Goal: Information Seeking & Learning: Learn about a topic

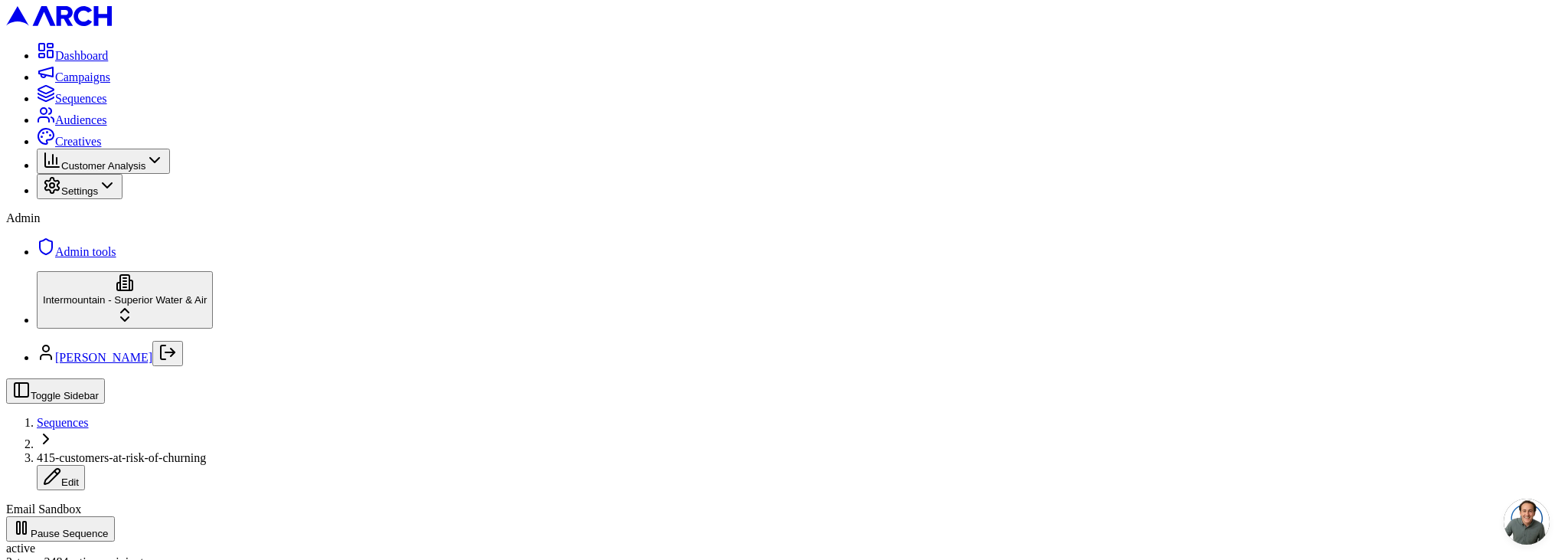
click at [174, 362] on icon "Log out" at bounding box center [167, 351] width 18 height 18
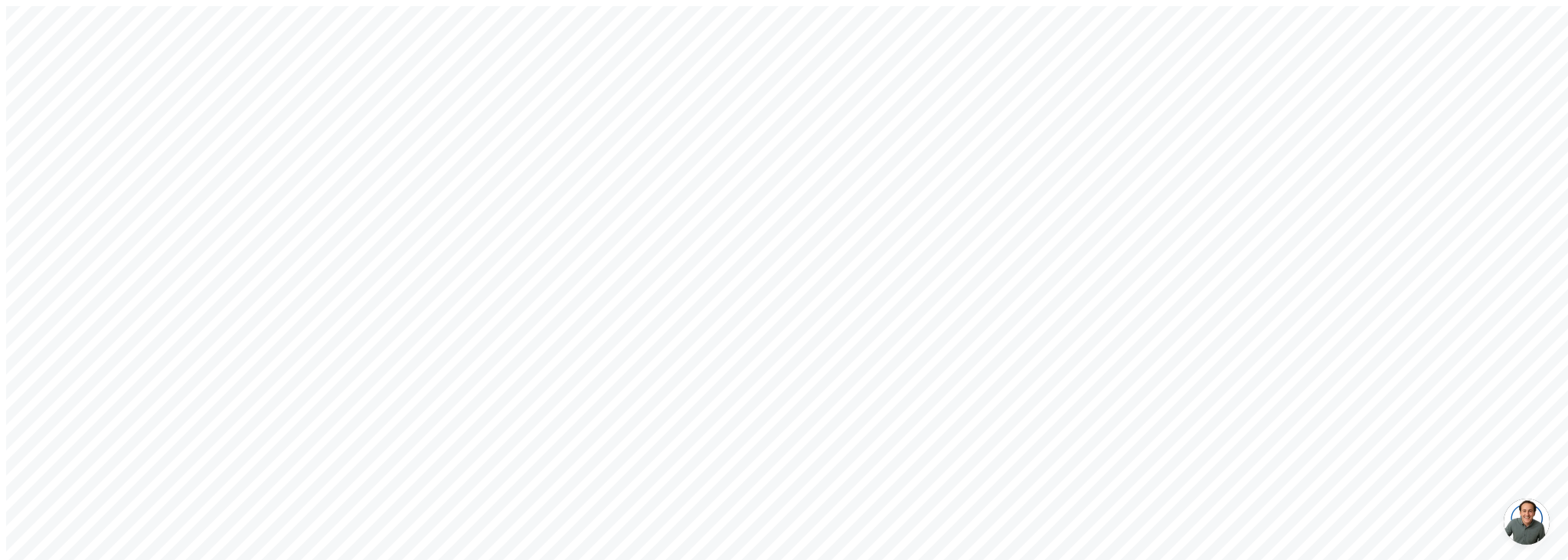
type input "[EMAIL_ADDRESS][DOMAIN_NAME]"
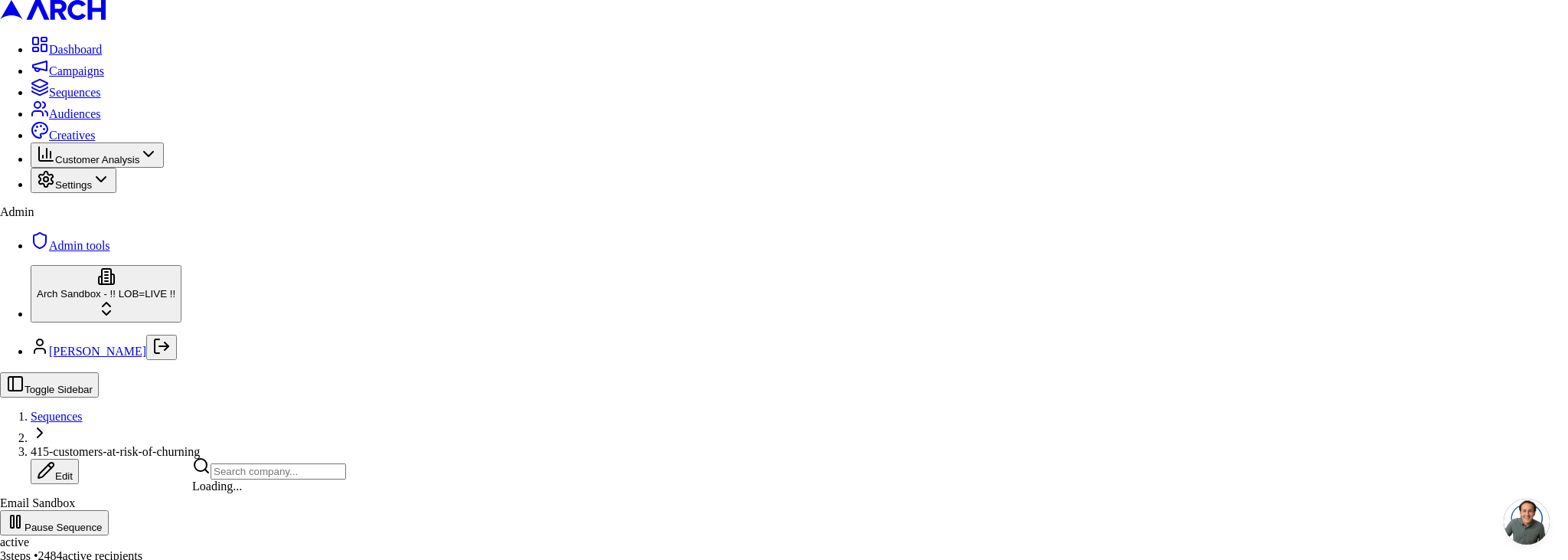
click at [115, 523] on html "Dashboard Campaigns Sequences Audiences Creatives Customer Analysis Settings Ad…" at bounding box center [784, 302] width 1568 height 604
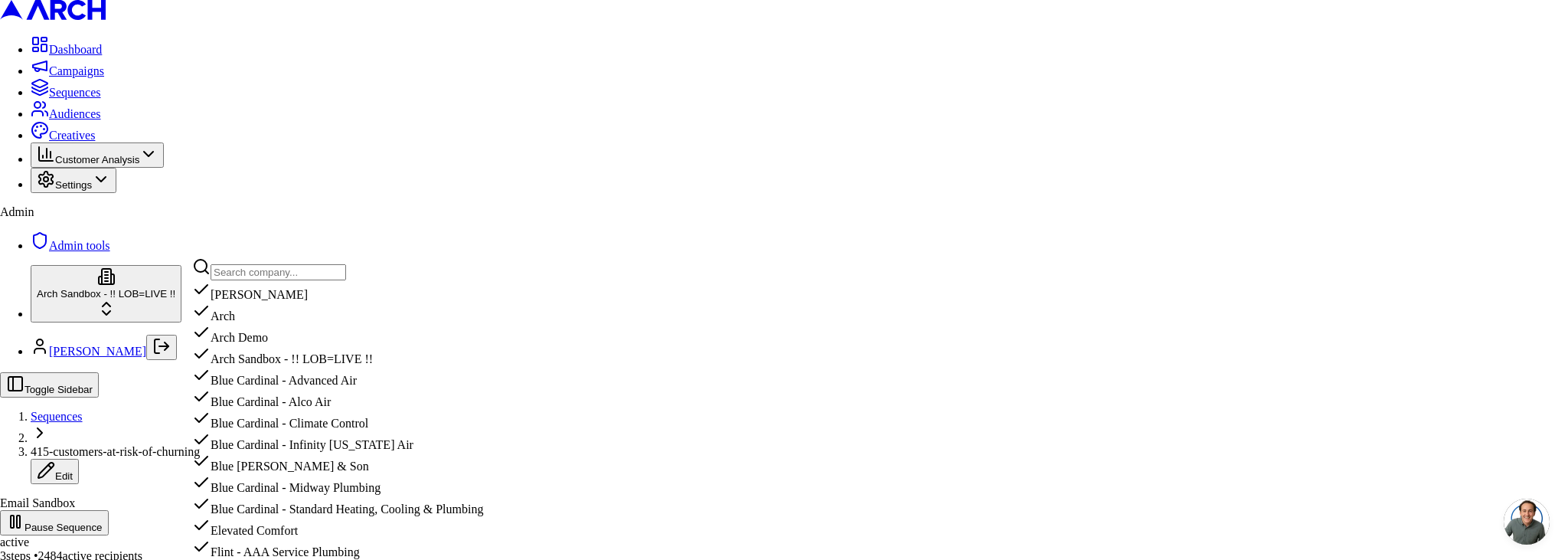
click at [279, 280] on input "text" at bounding box center [278, 272] width 135 height 16
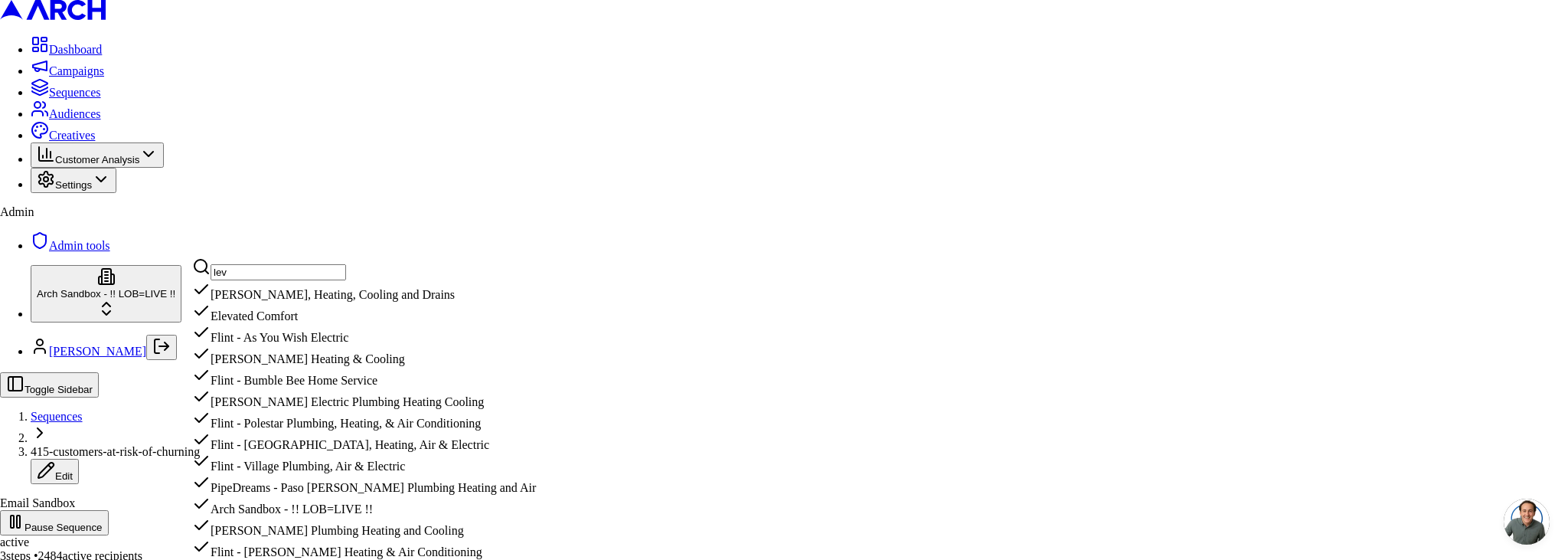
type input "levi"
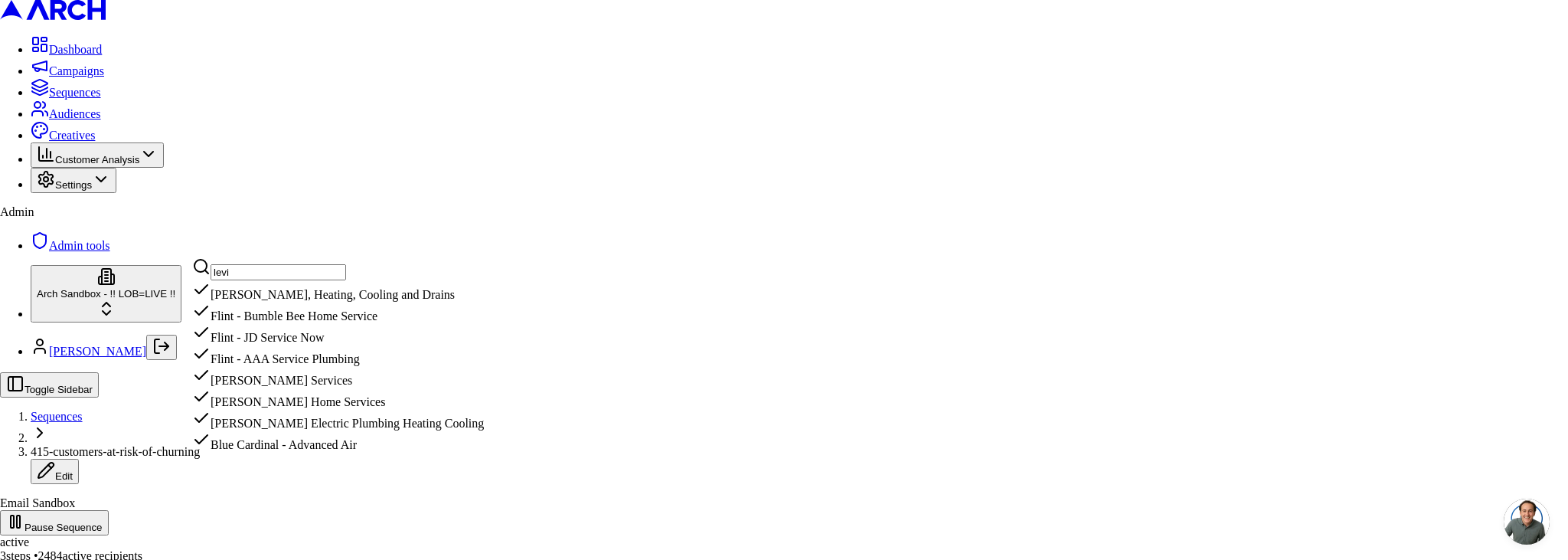
scroll to position [3, 0]
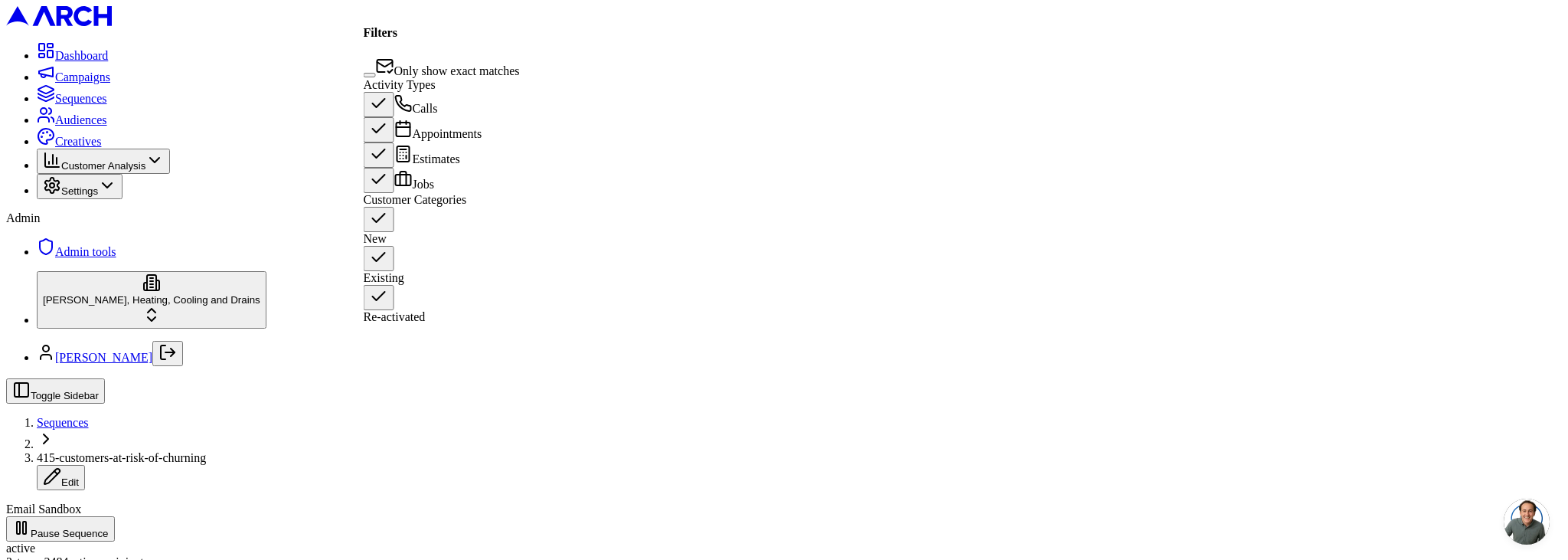
click at [376, 73] on button "Only show exact matches" at bounding box center [369, 74] width 12 height 4
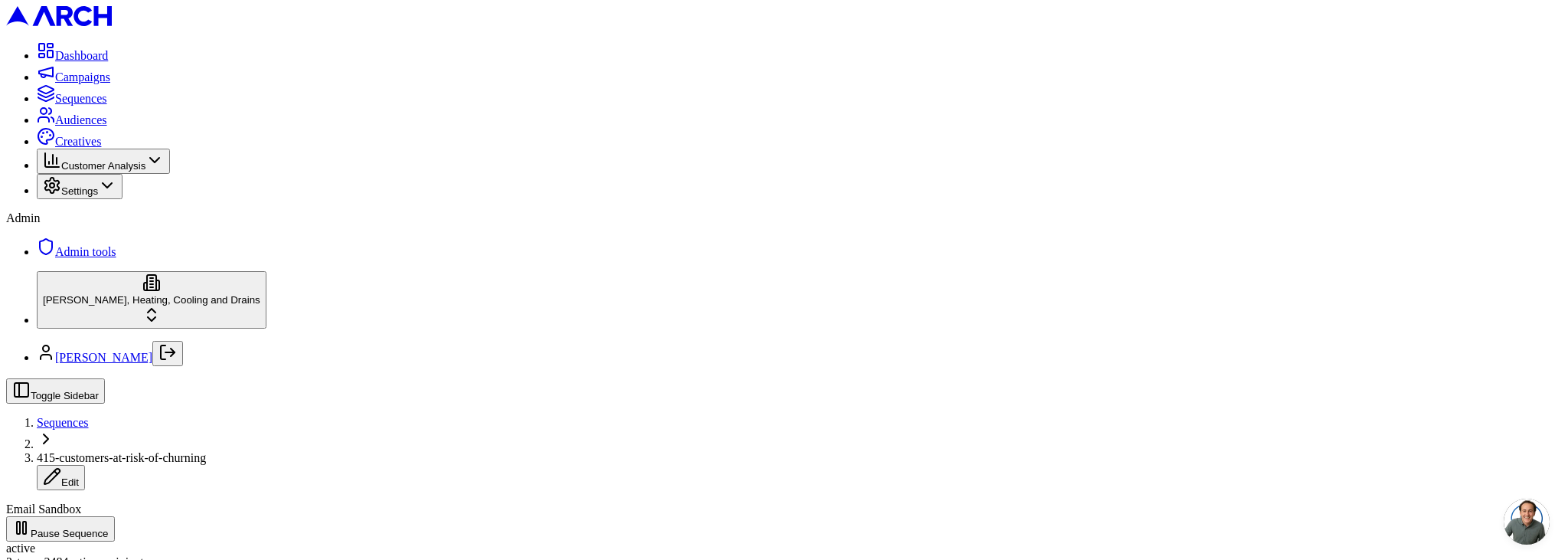
scroll to position [215, 0]
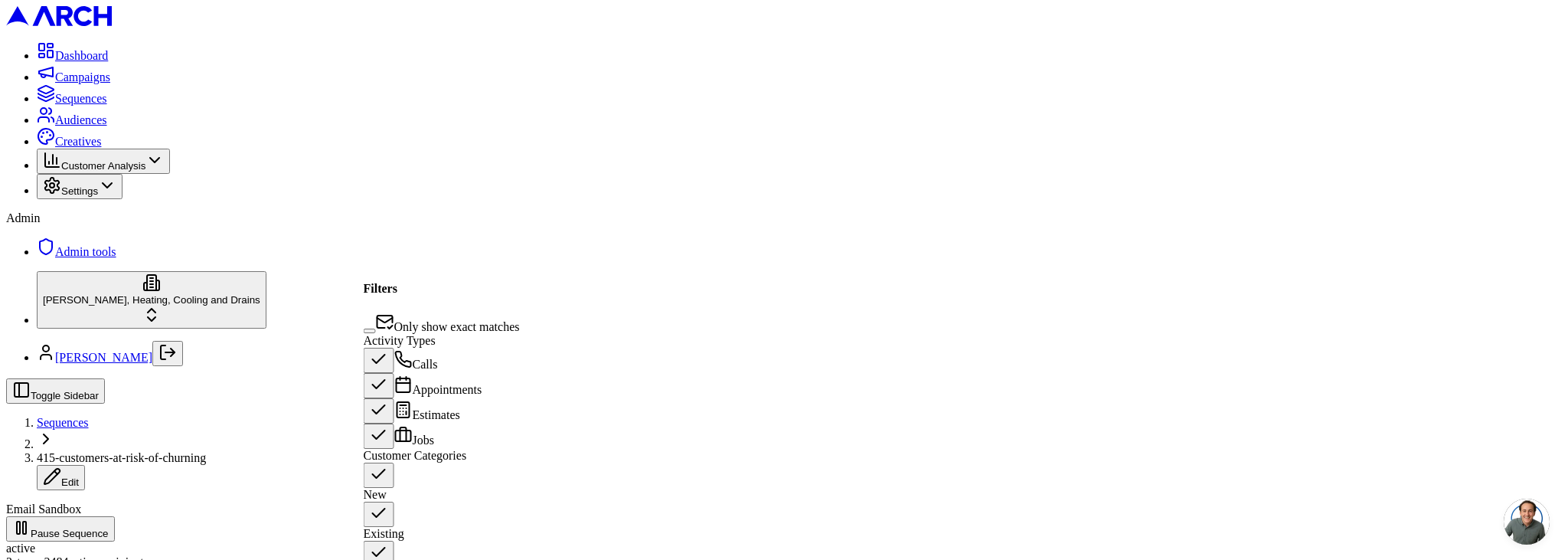
click at [414, 320] on span "Only show exact matches" at bounding box center [457, 326] width 126 height 13
click at [376, 328] on button "Only show exact matches" at bounding box center [369, 330] width 12 height 4
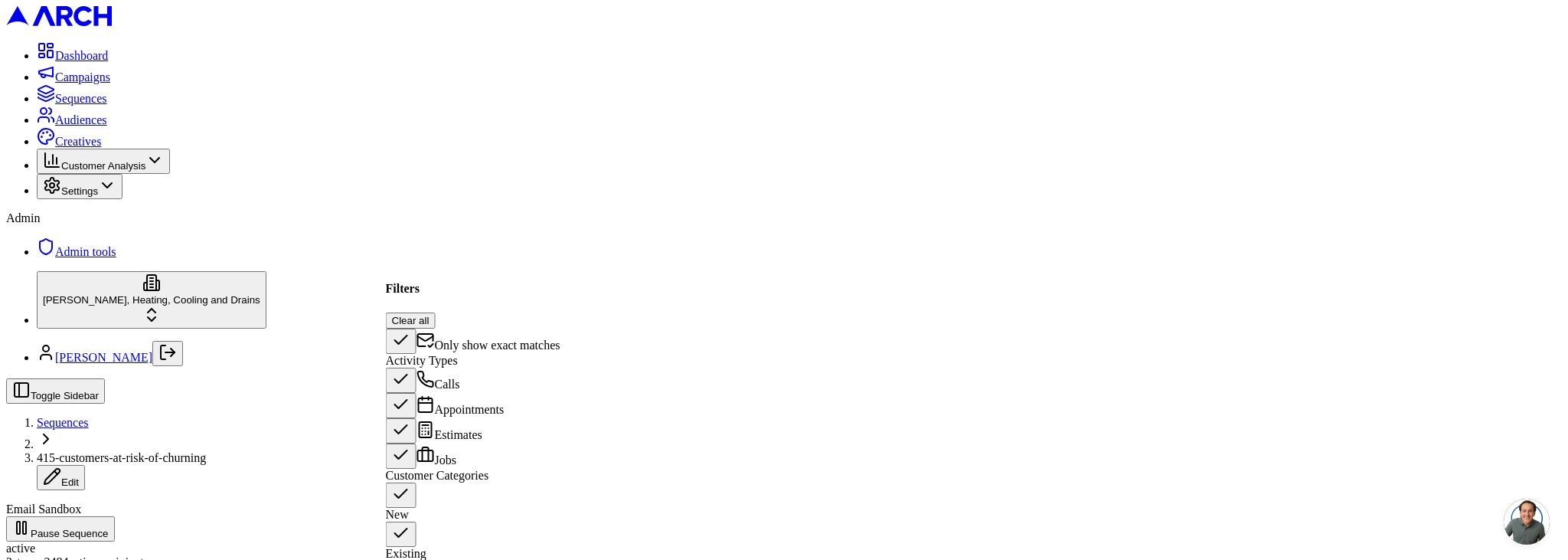
click at [192, 259] on div "Admin Admin tools" at bounding box center [783, 235] width 1555 height 48
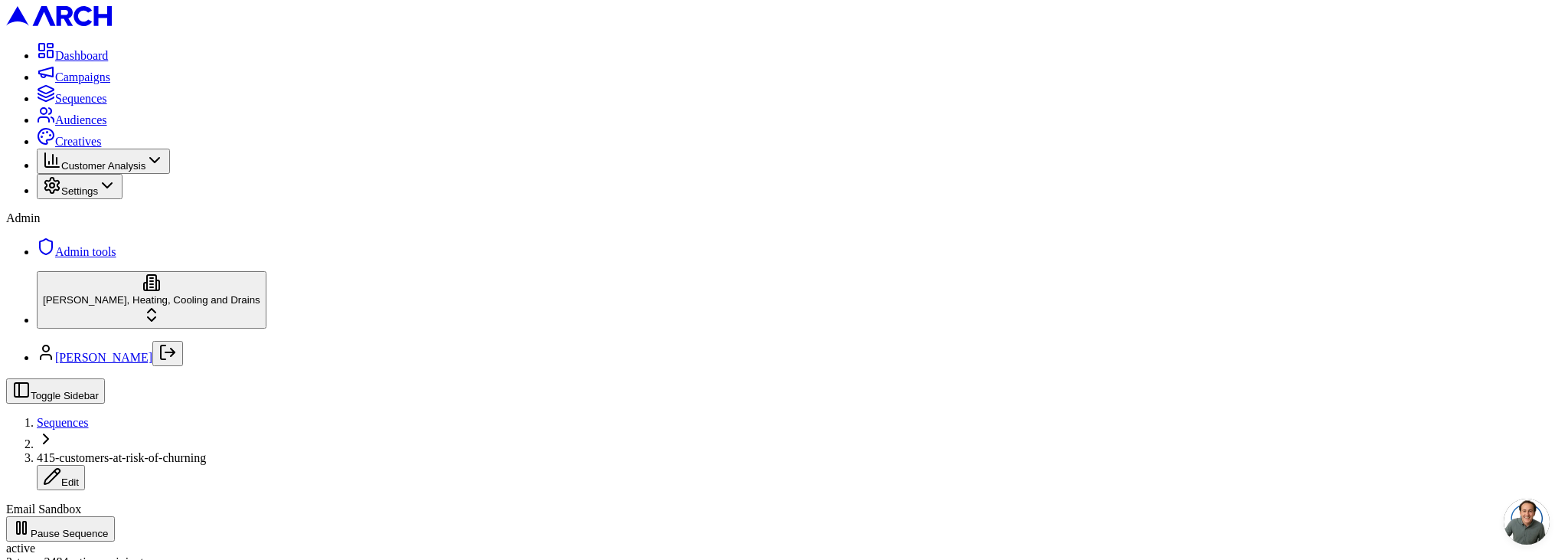
scroll to position [252, 0]
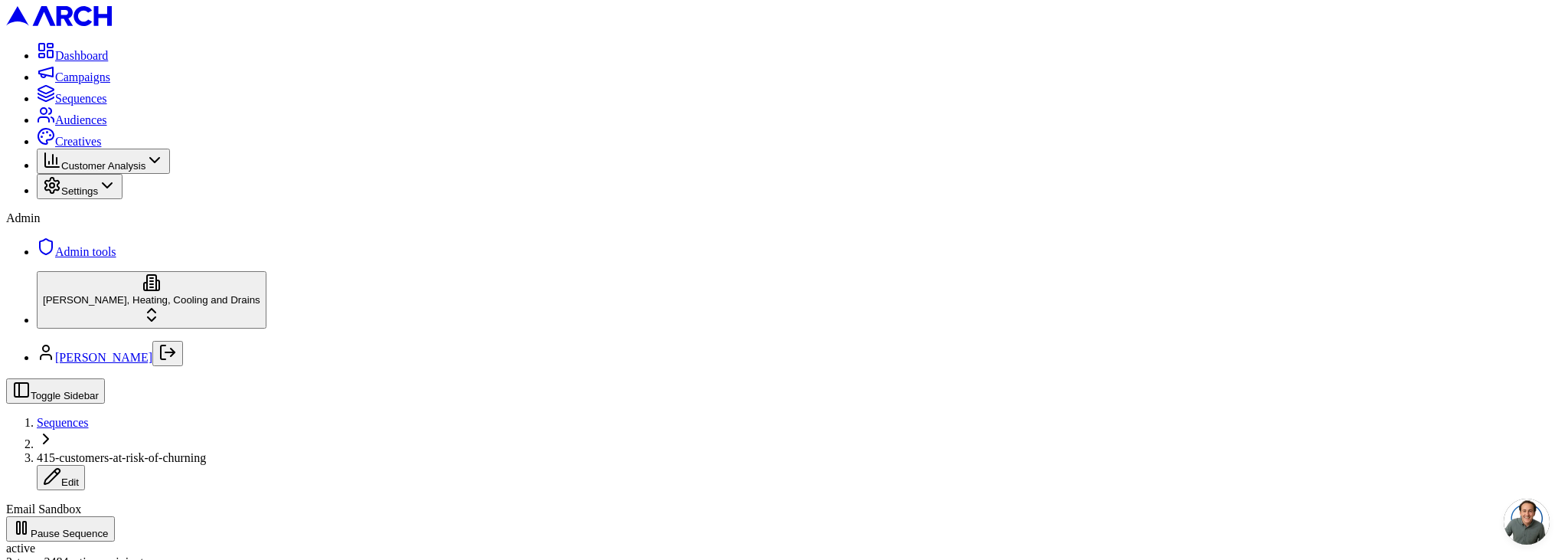
scroll to position [1271, 0]
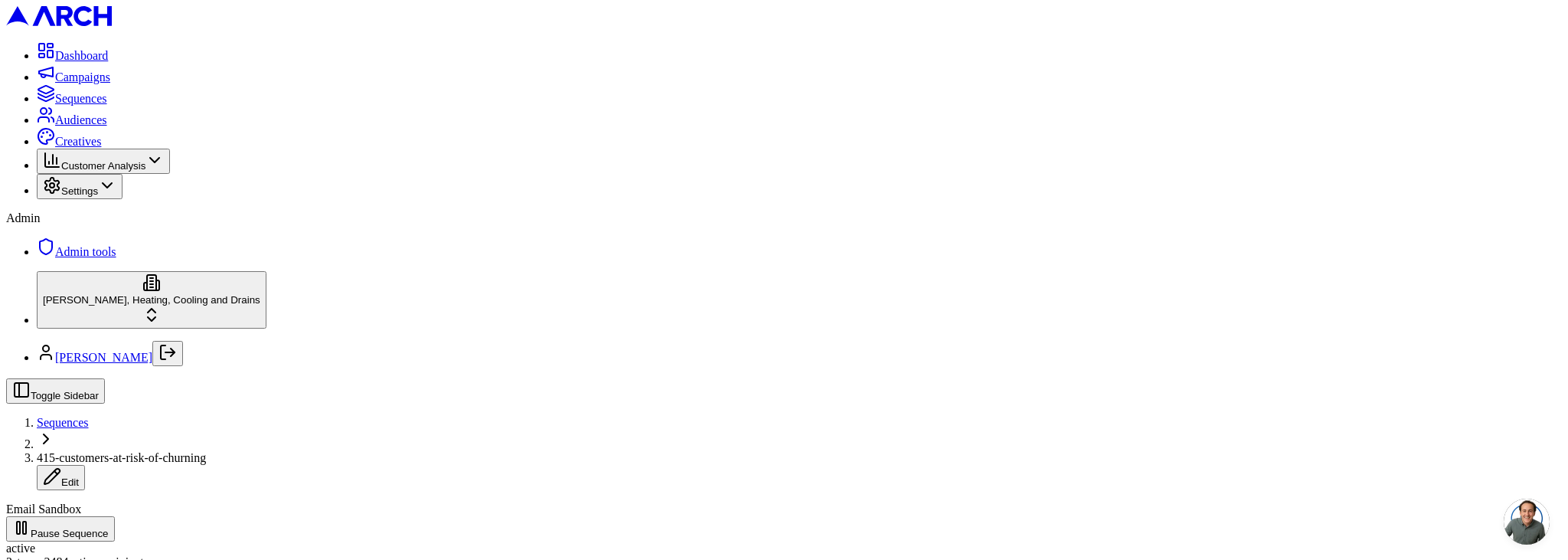
scroll to position [907, 0]
